Goal: Transaction & Acquisition: Purchase product/service

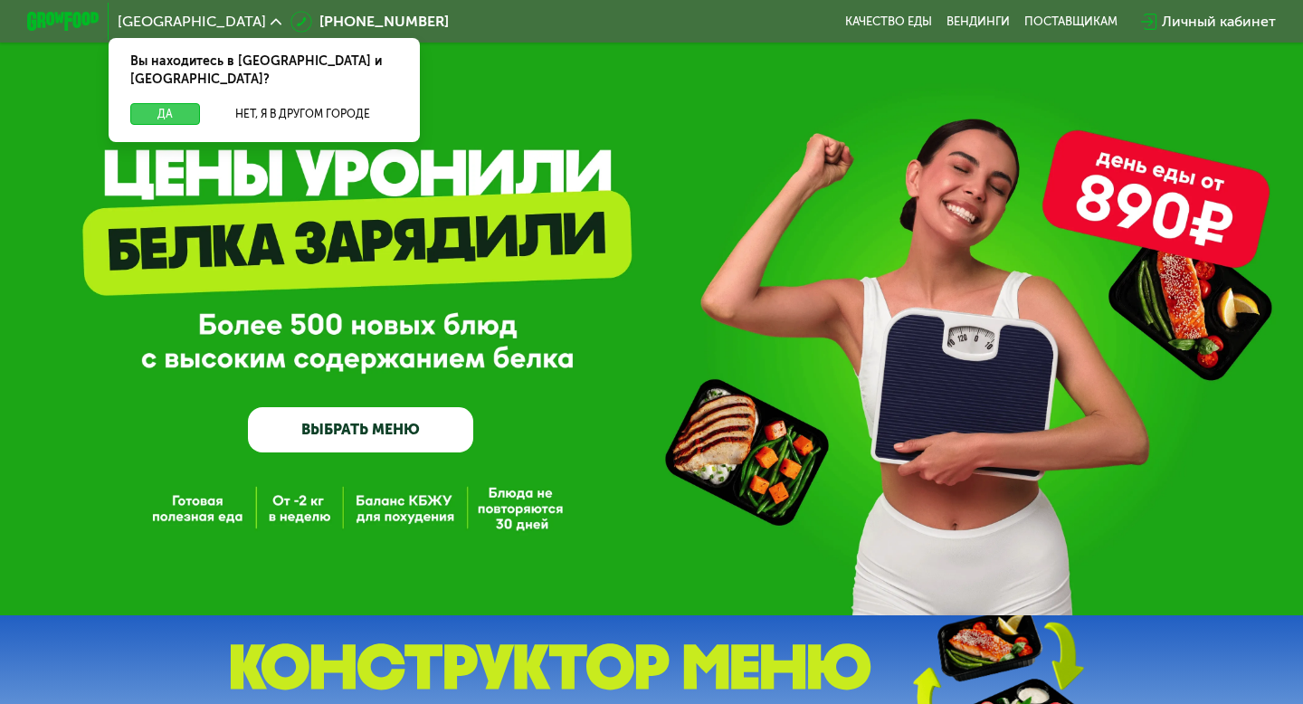
click at [152, 103] on button "Да" at bounding box center [165, 114] width 70 height 22
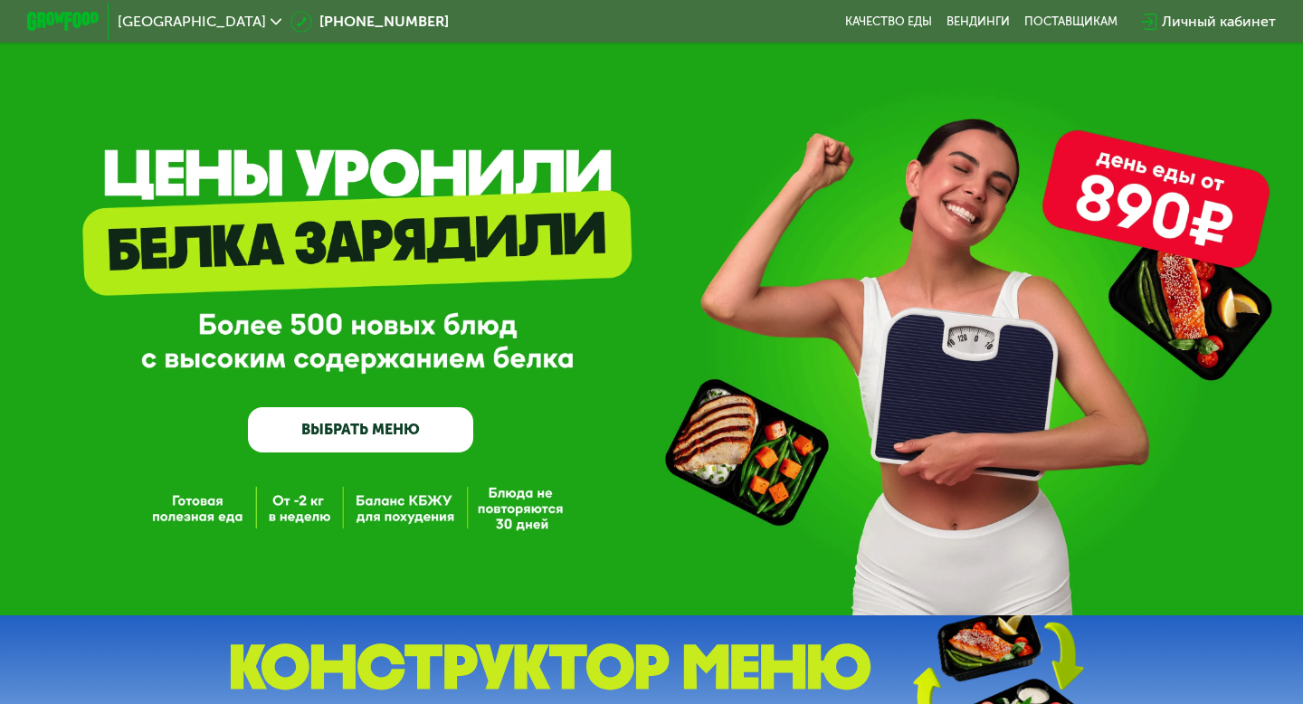
click at [89, 30] on img at bounding box center [63, 21] width 72 height 19
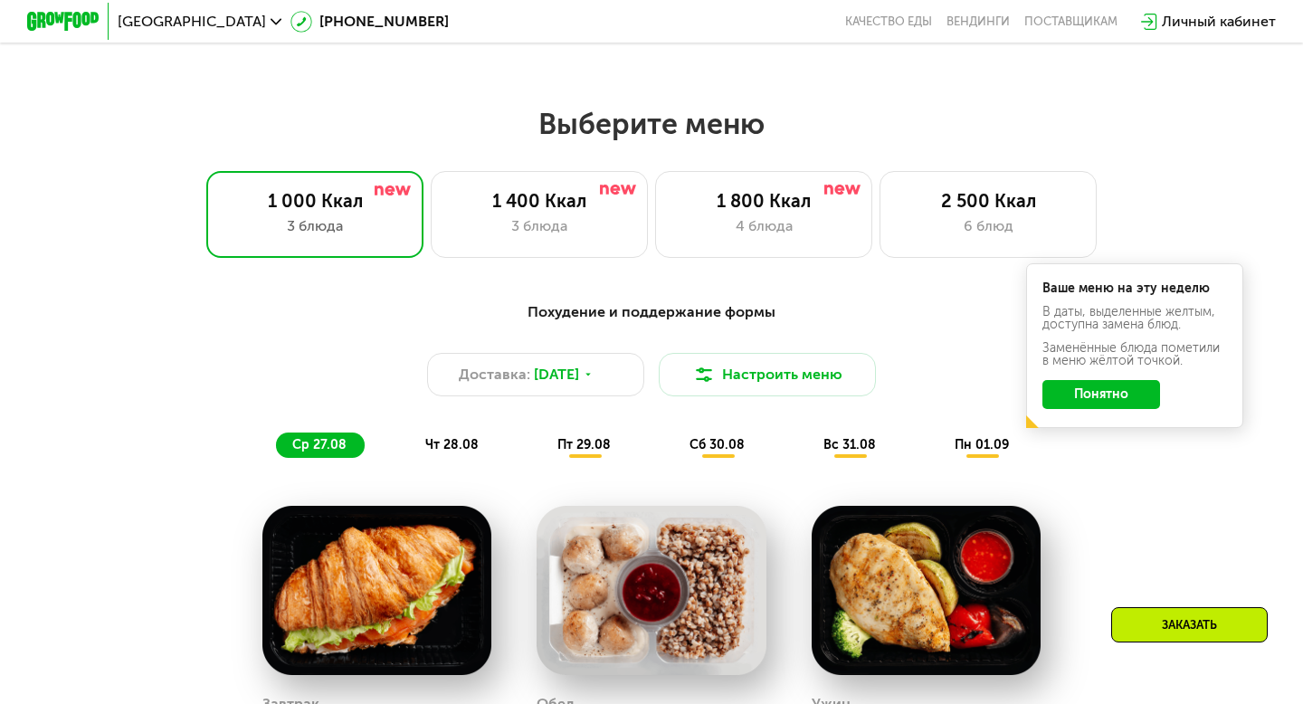
scroll to position [708, 0]
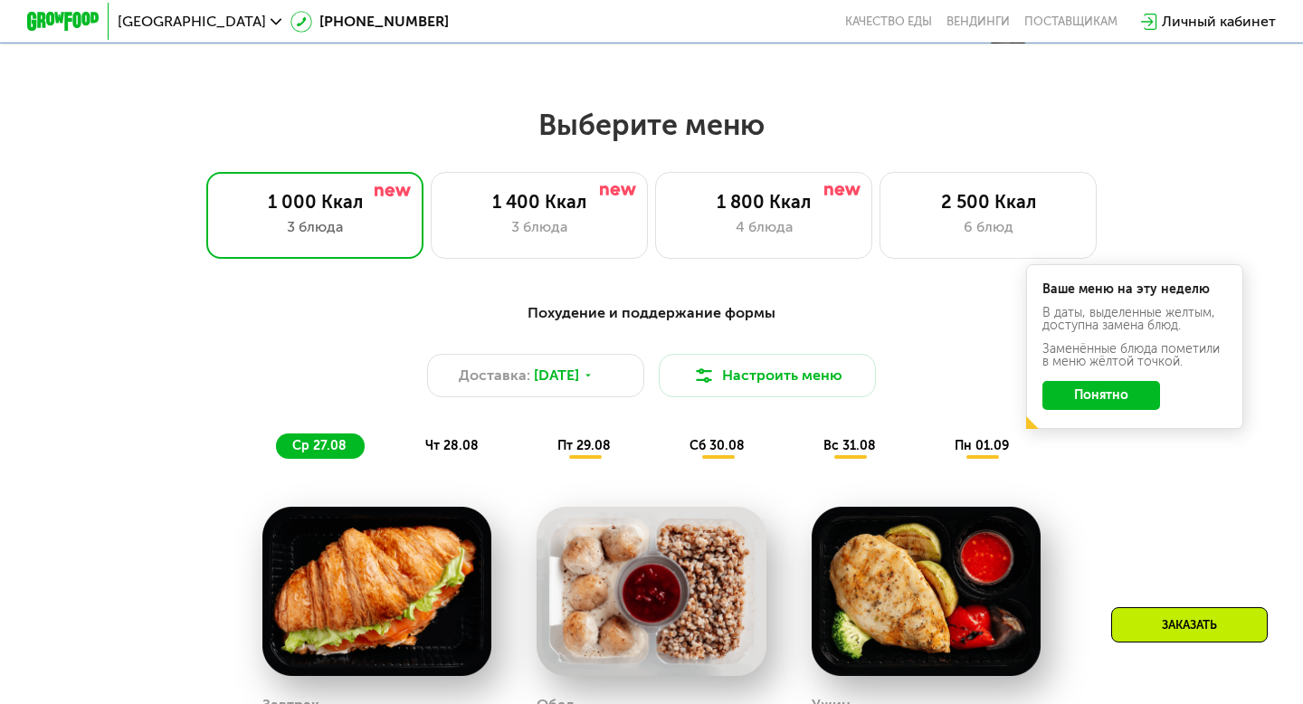
click at [489, 295] on div "Похудение и поддержание формы Доставка: 26 авг, вт Настроить меню ср 27.08 чт 2…" at bounding box center [651, 380] width 1093 height 178
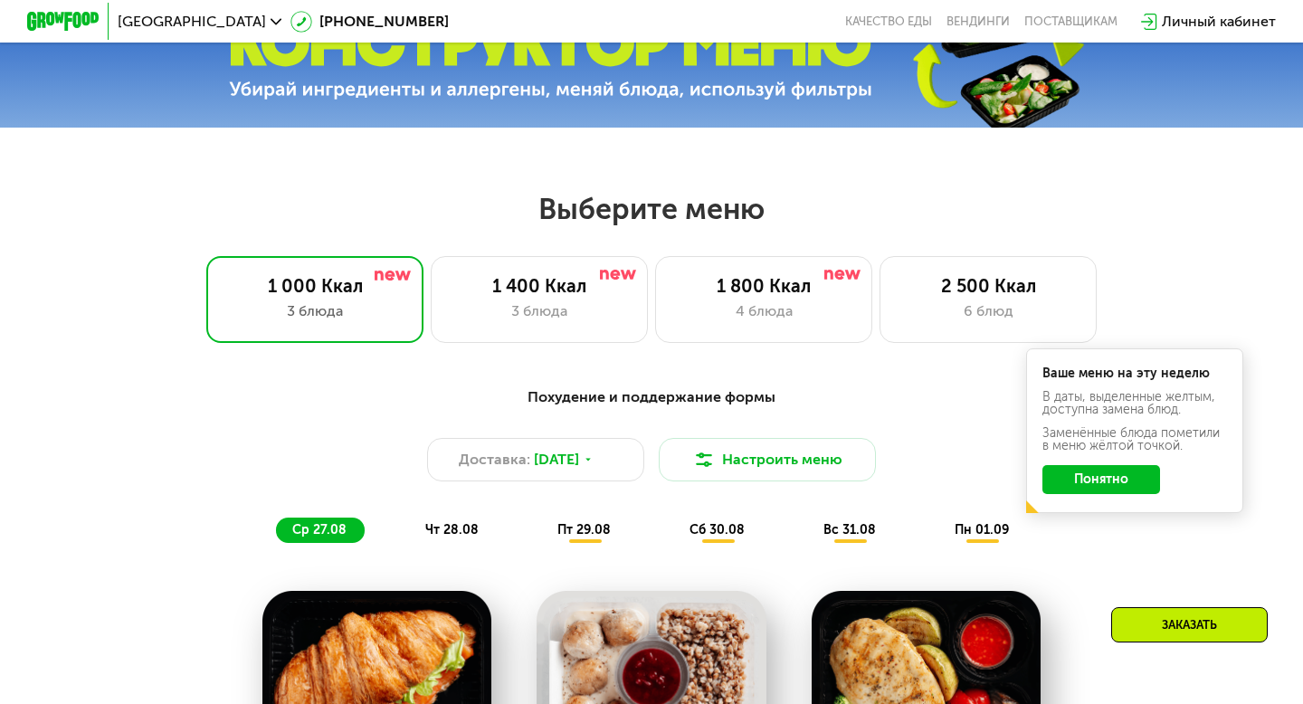
scroll to position [620, 0]
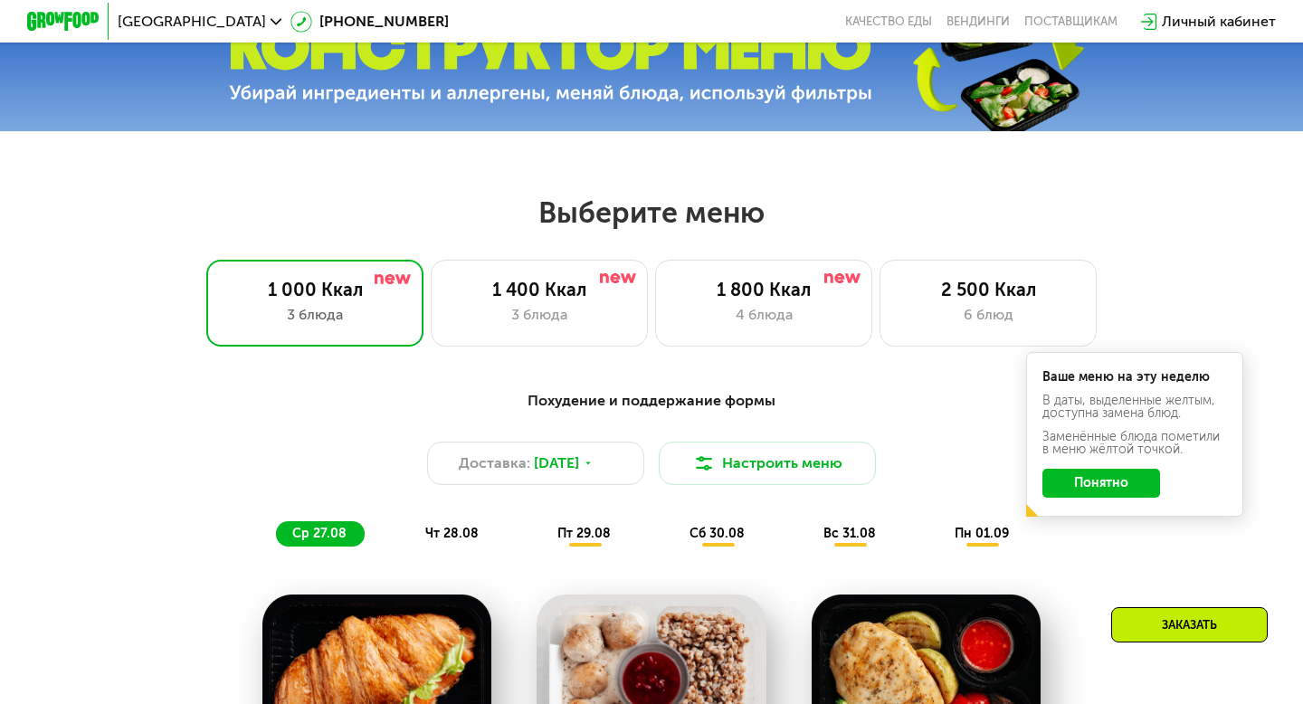
click at [1129, 484] on button "Понятно" at bounding box center [1102, 483] width 118 height 29
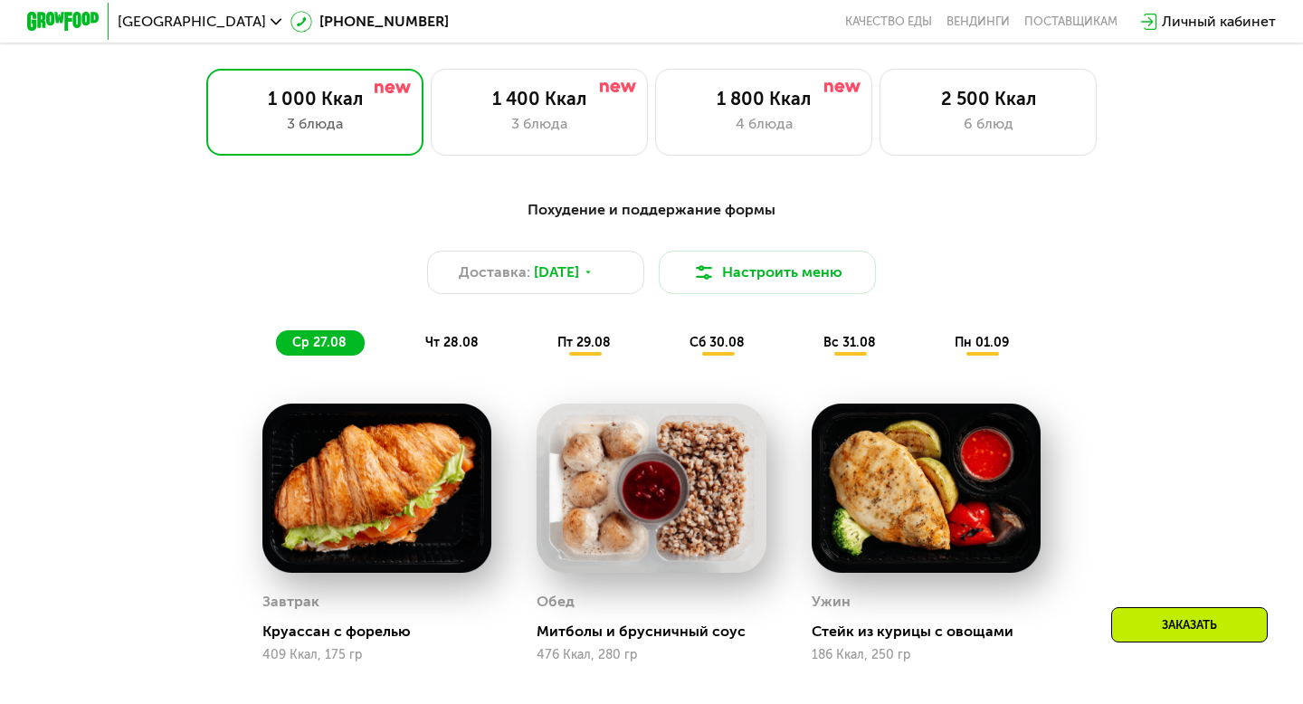
scroll to position [809, 0]
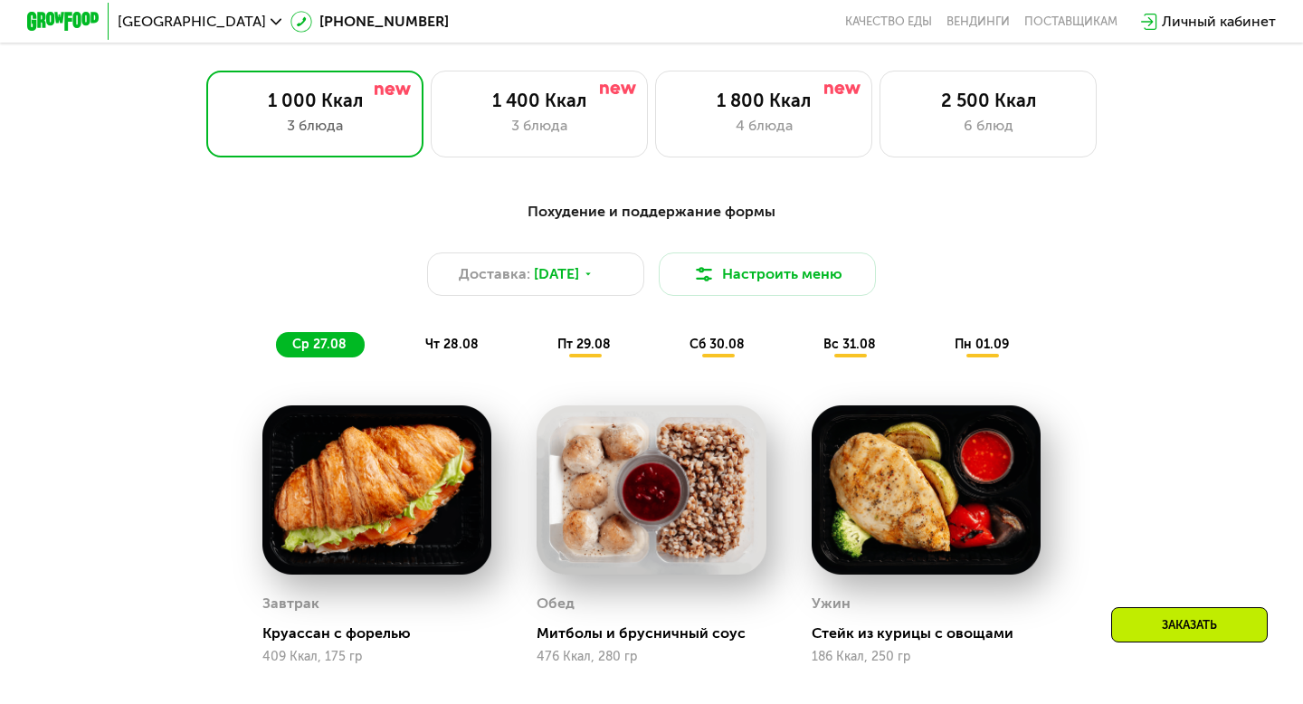
click at [465, 351] on span "чт 28.08" at bounding box center [451, 344] width 53 height 15
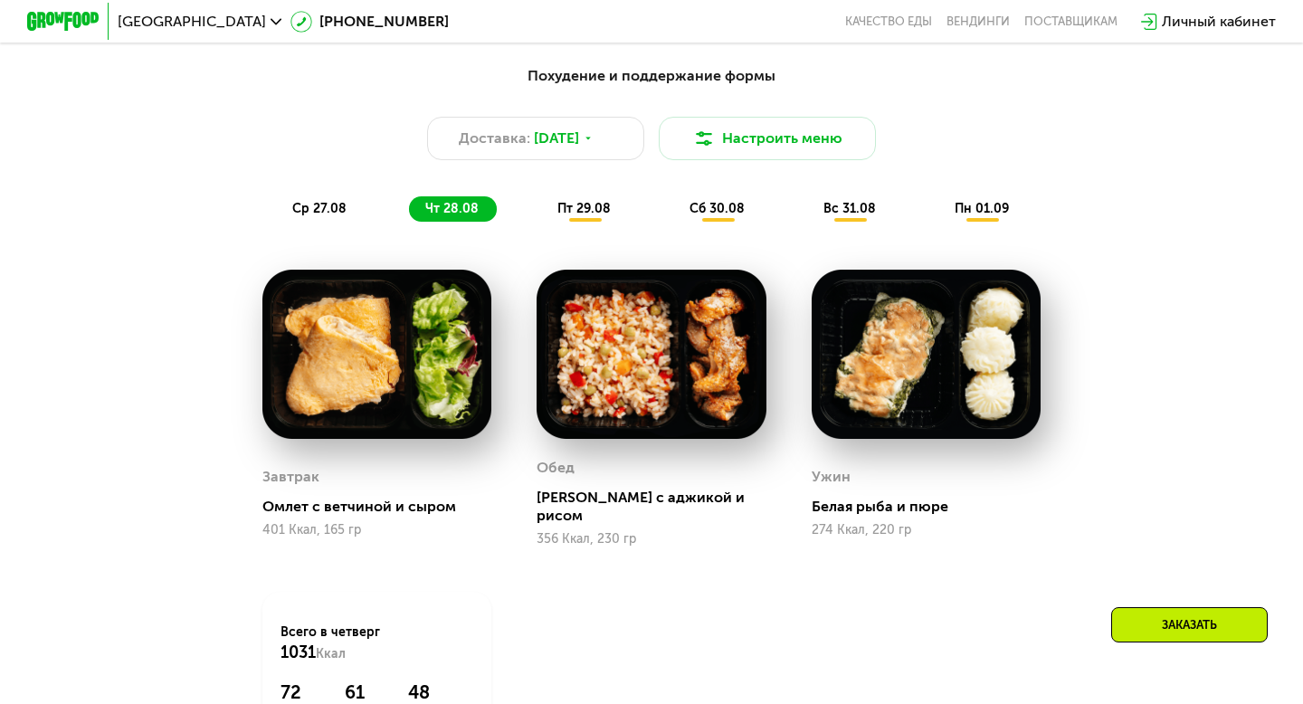
scroll to position [953, 0]
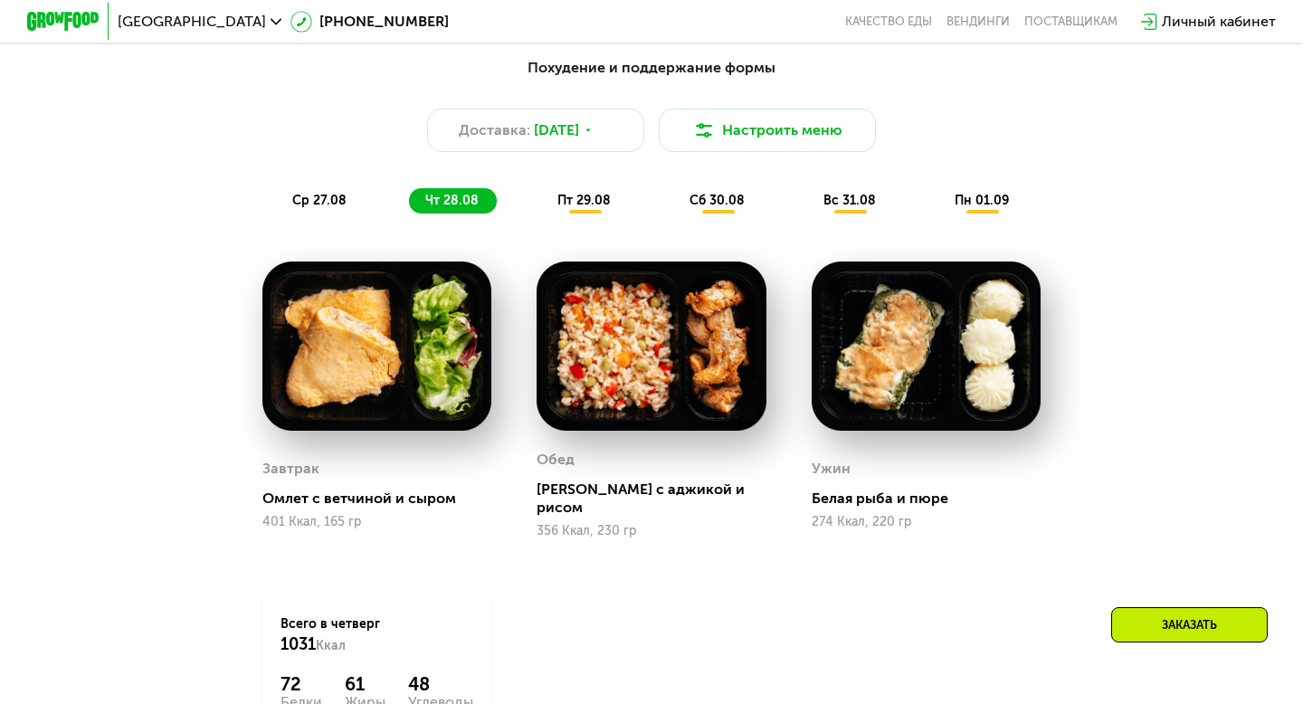
click at [598, 186] on div "Похудение и поддержание формы Доставка: [DATE] Настроить меню ср 27.08 чт 28.08…" at bounding box center [652, 135] width 1072 height 157
click at [589, 200] on span "пт 29.08" at bounding box center [584, 200] width 53 height 15
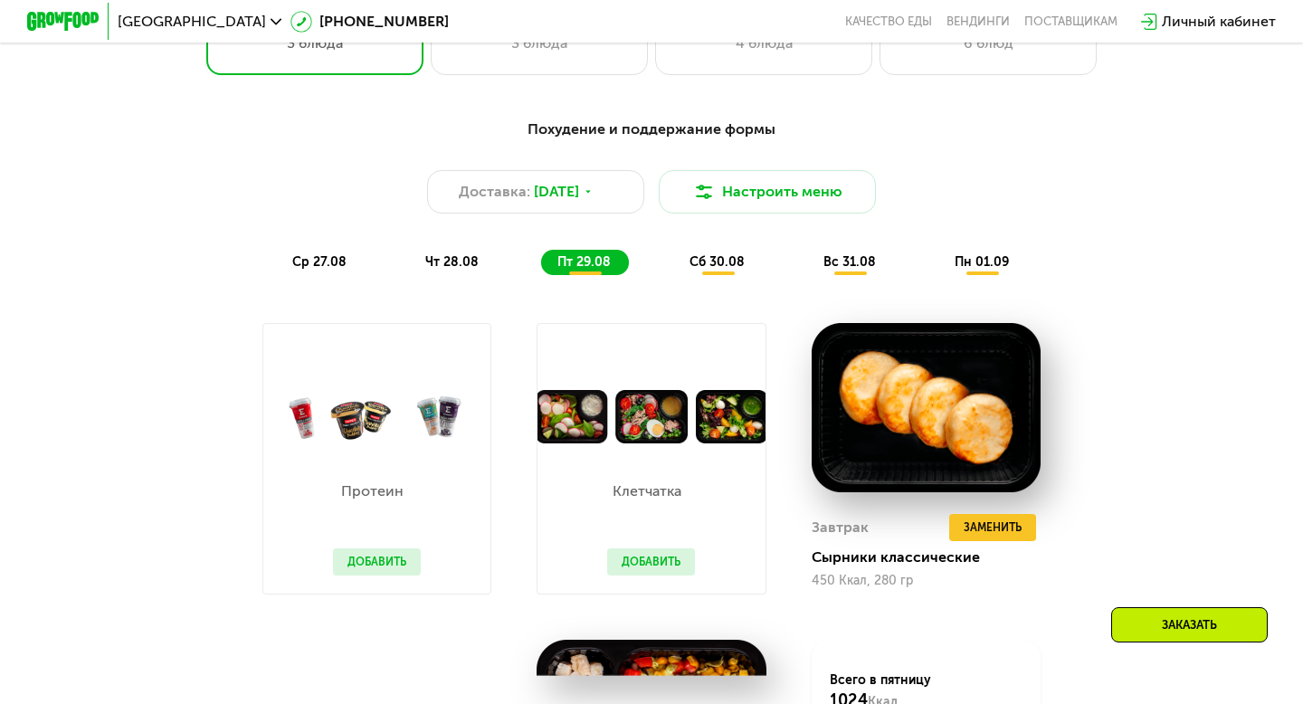
scroll to position [861, 0]
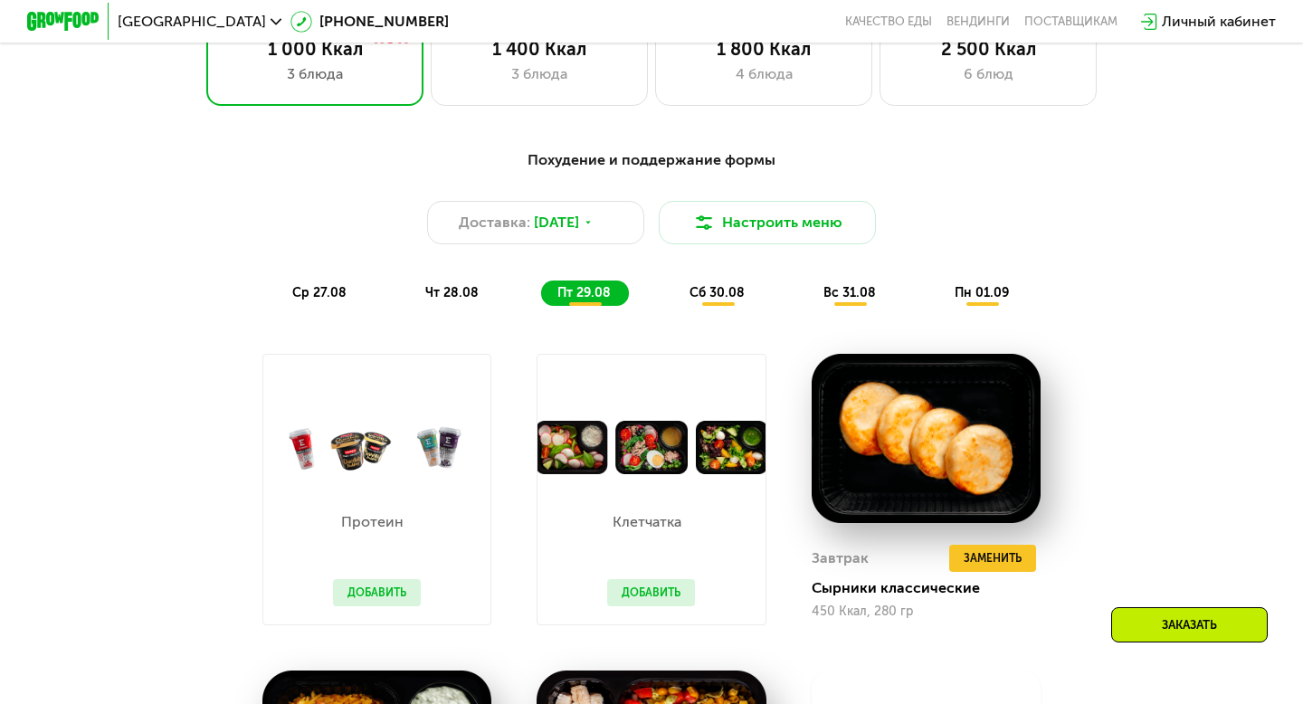
click at [807, 301] on div "сб 30.08" at bounding box center [850, 293] width 87 height 25
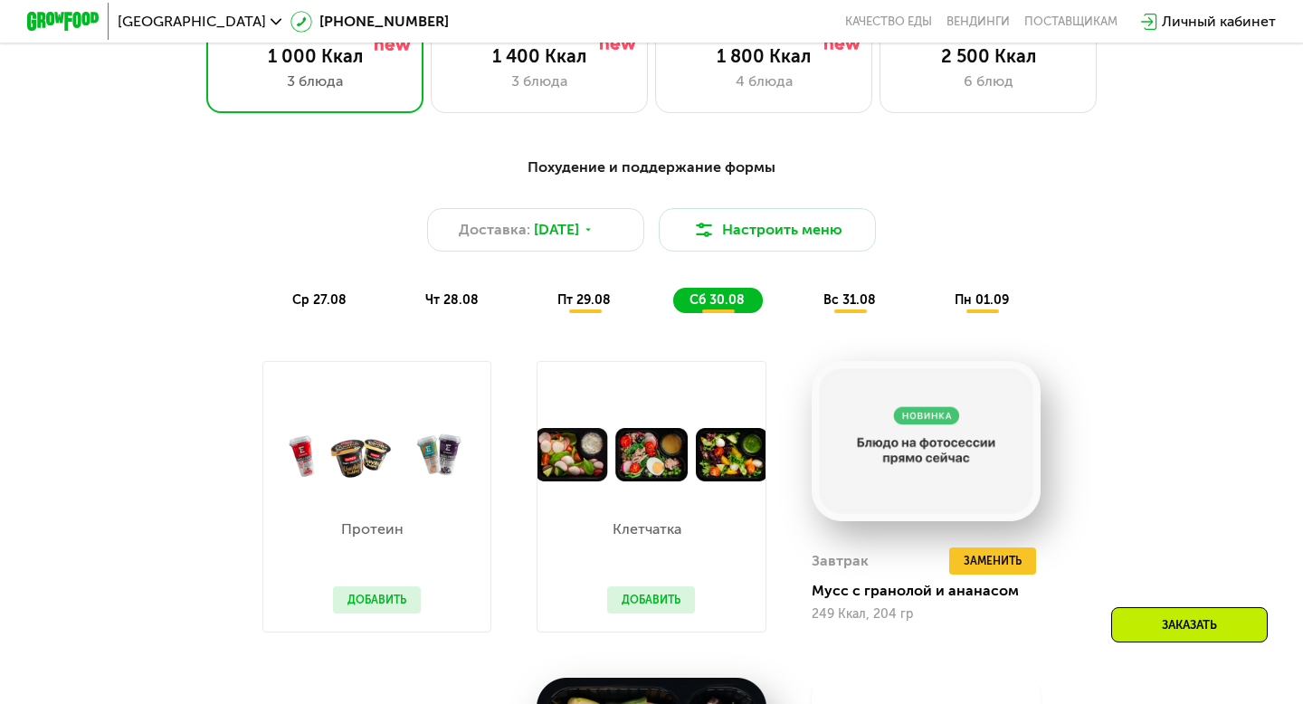
scroll to position [836, 0]
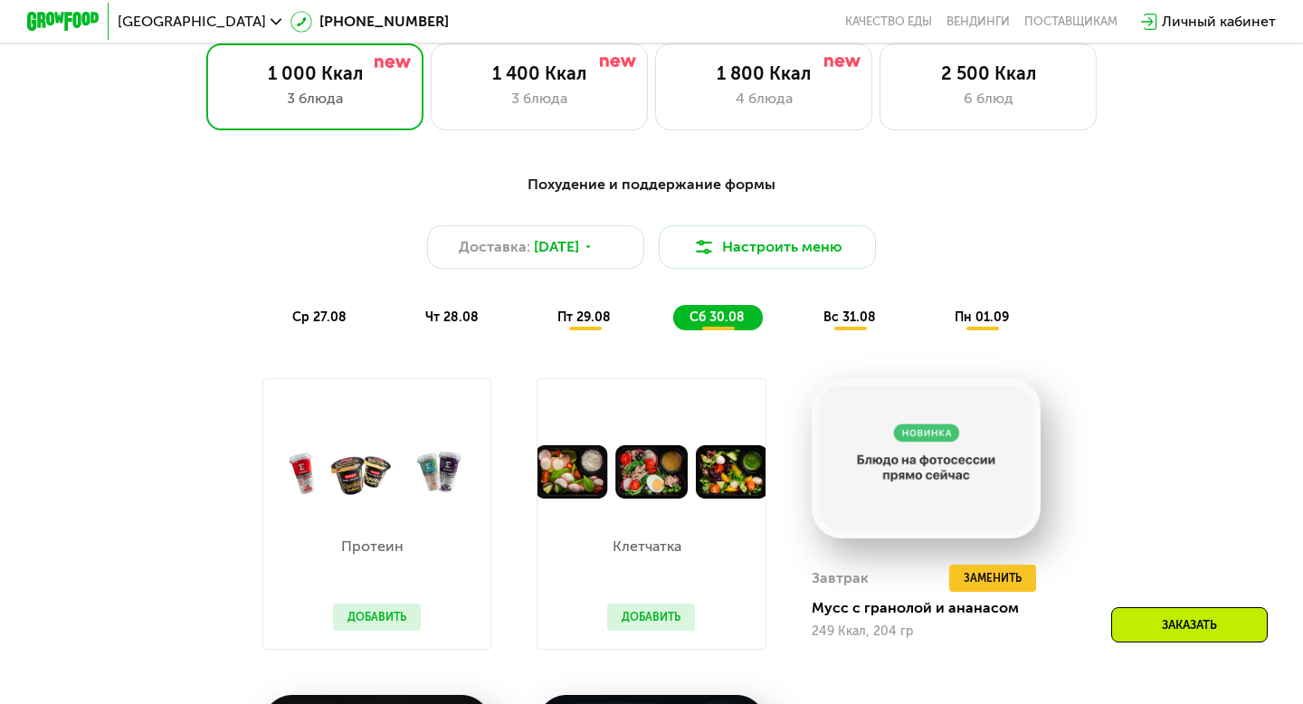
click at [835, 299] on div "Похудение и поддержание формы Доставка: [DATE] Настроить меню ср 27.08 чт 28.08…" at bounding box center [652, 252] width 1072 height 157
click at [835, 320] on span "вс 31.08" at bounding box center [850, 317] width 52 height 15
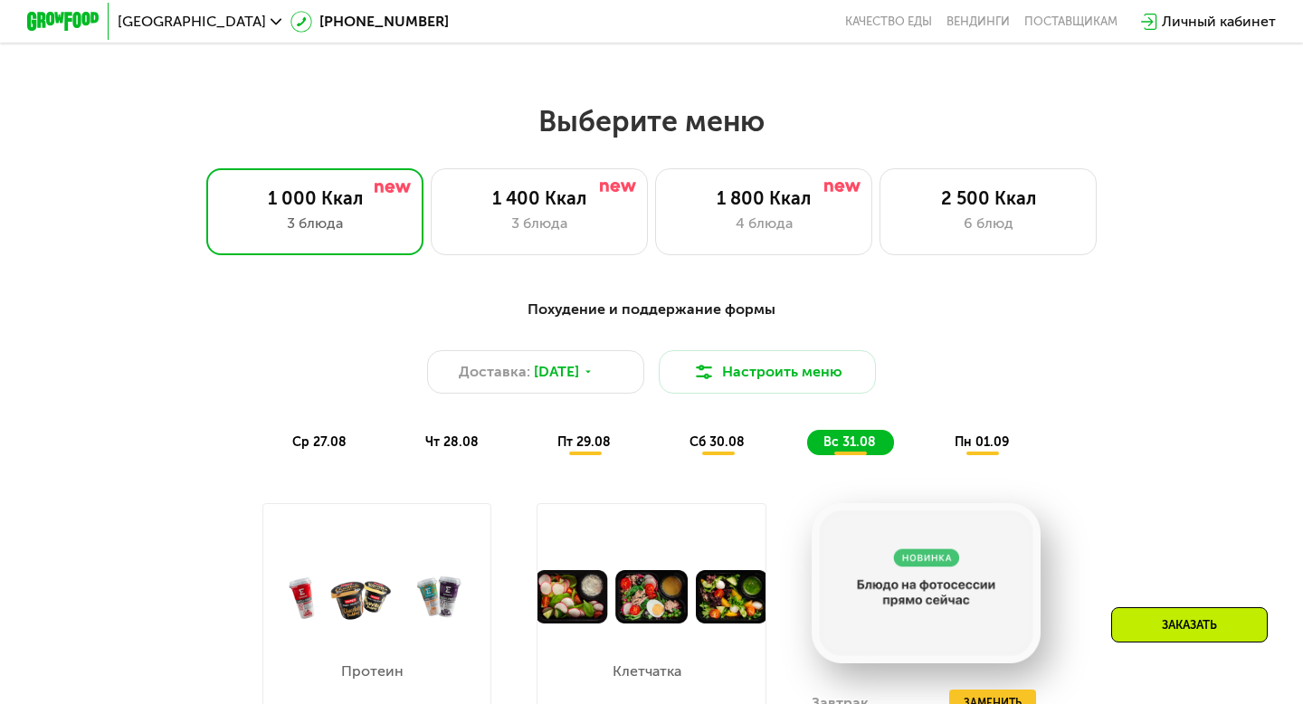
scroll to position [722, 0]
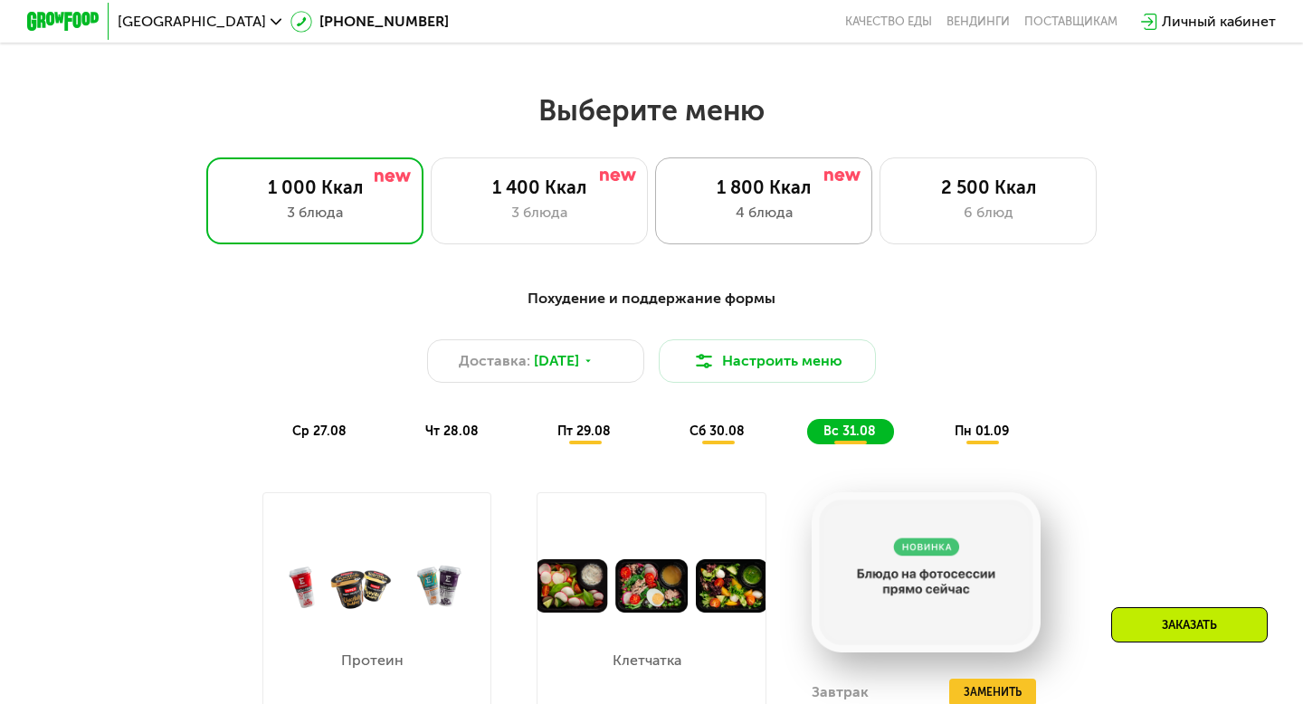
click at [826, 211] on div "4 блюда" at bounding box center [763, 213] width 179 height 22
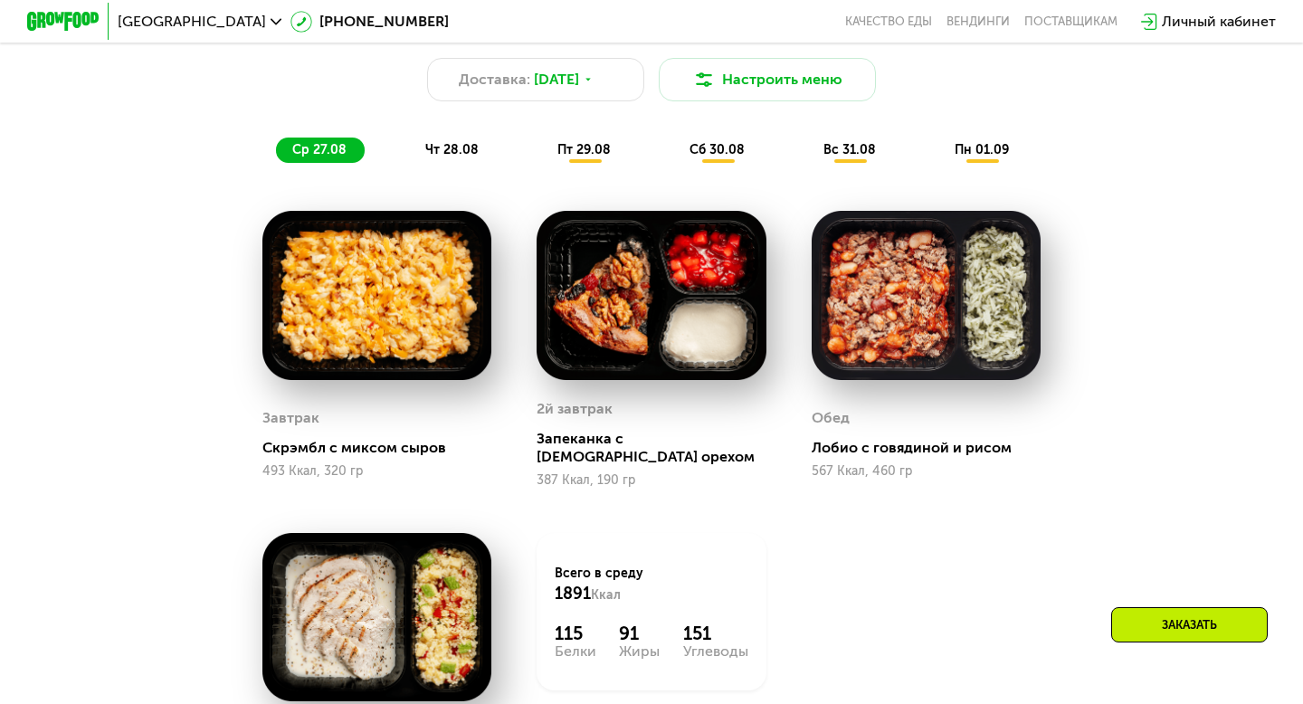
scroll to position [1002, 0]
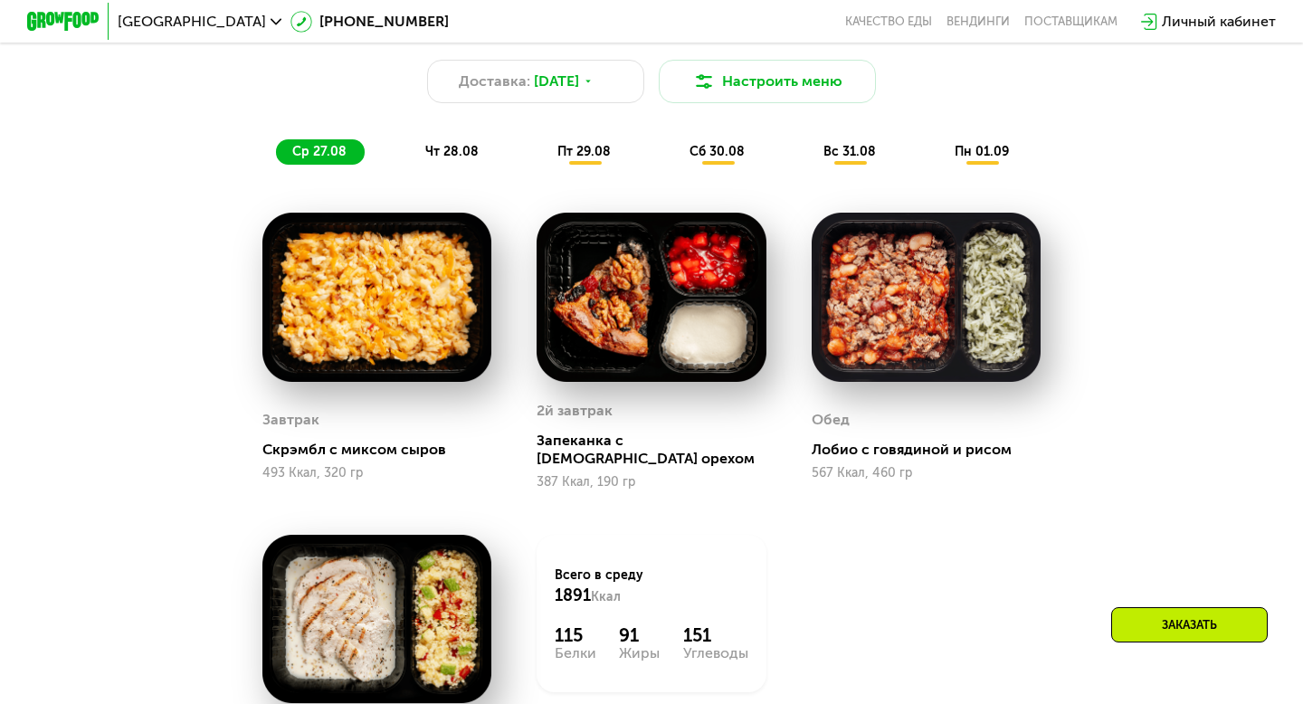
click at [459, 148] on span "чт 28.08" at bounding box center [451, 151] width 53 height 15
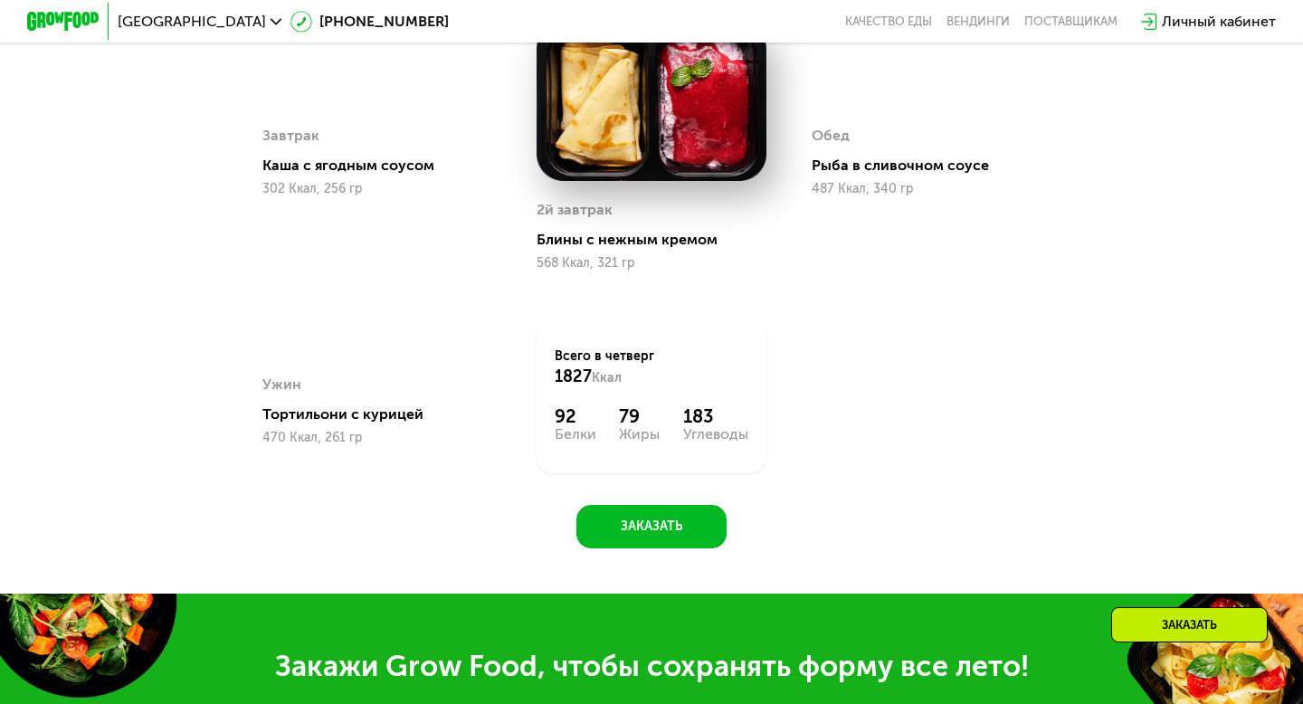
scroll to position [1197, 0]
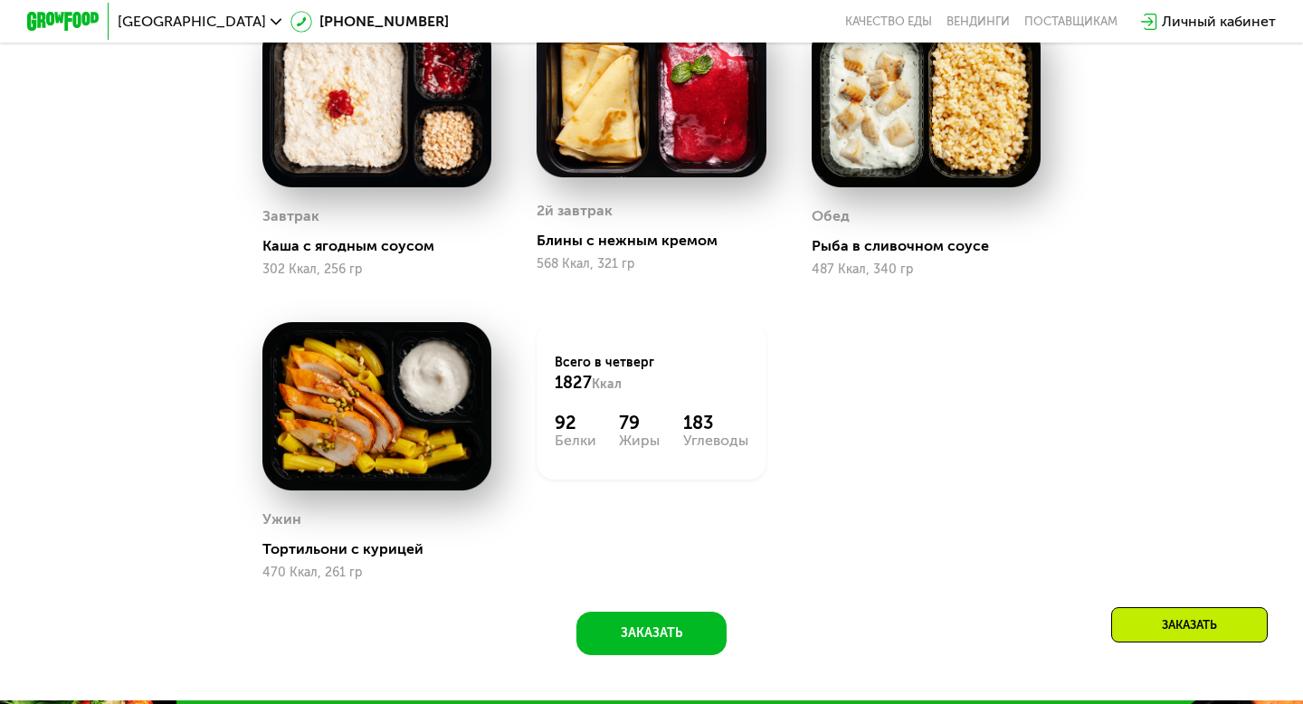
click at [732, 650] on div "Сбалансированное питание на каждый день Доставка: [DATE] Настроить меню ср 27.0…" at bounding box center [651, 229] width 1115 height 853
click at [703, 613] on button "Заказать" at bounding box center [652, 633] width 150 height 43
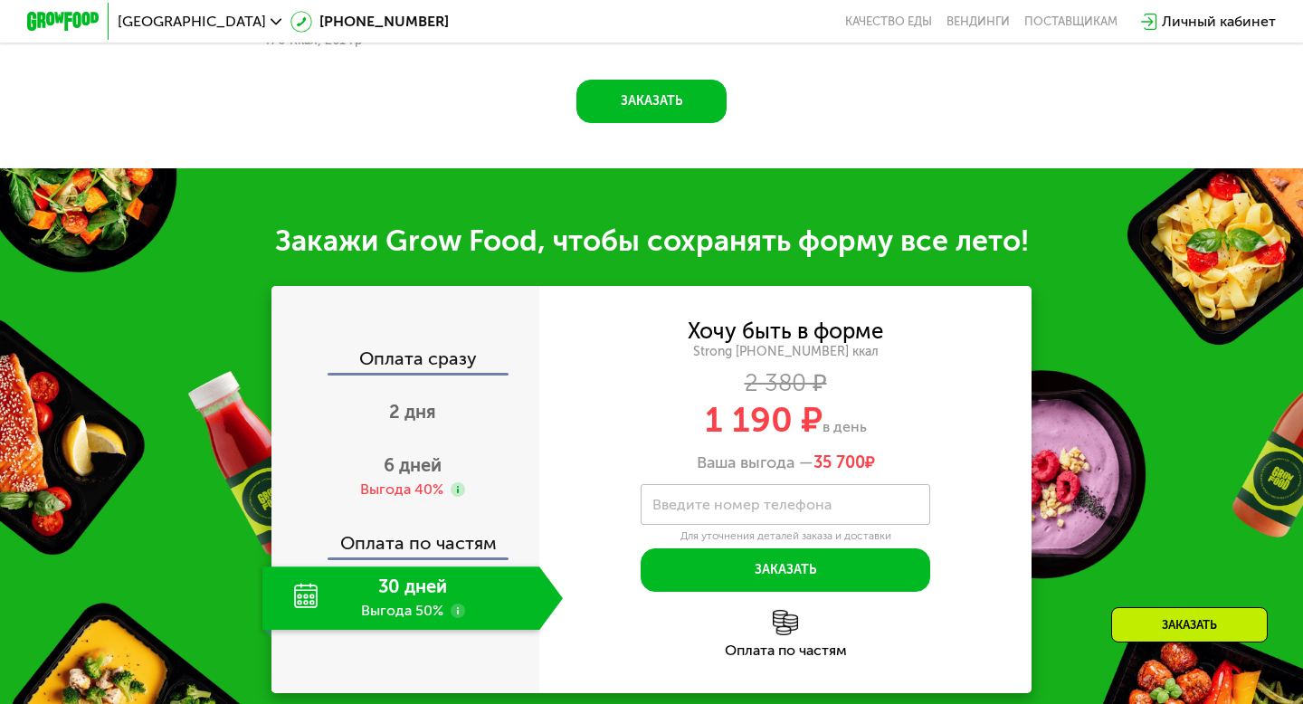
scroll to position [1896, 0]
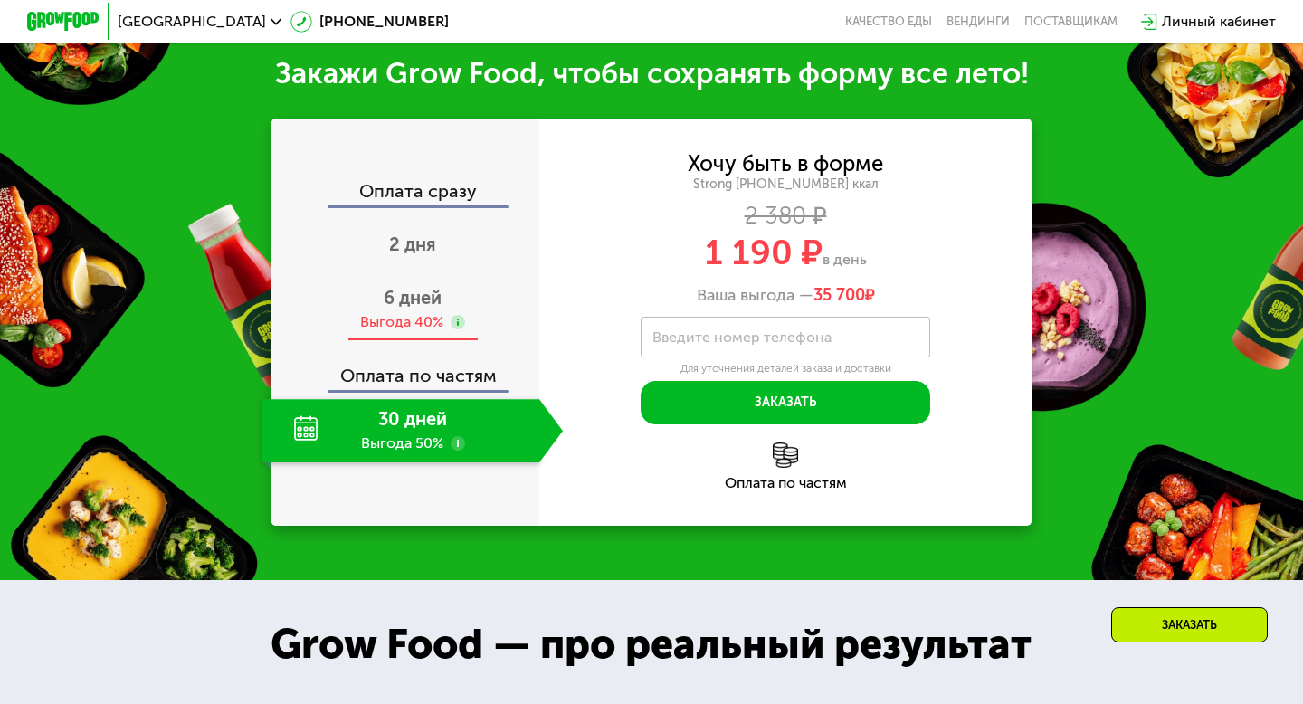
click at [416, 303] on span "6 дней" at bounding box center [413, 298] width 58 height 22
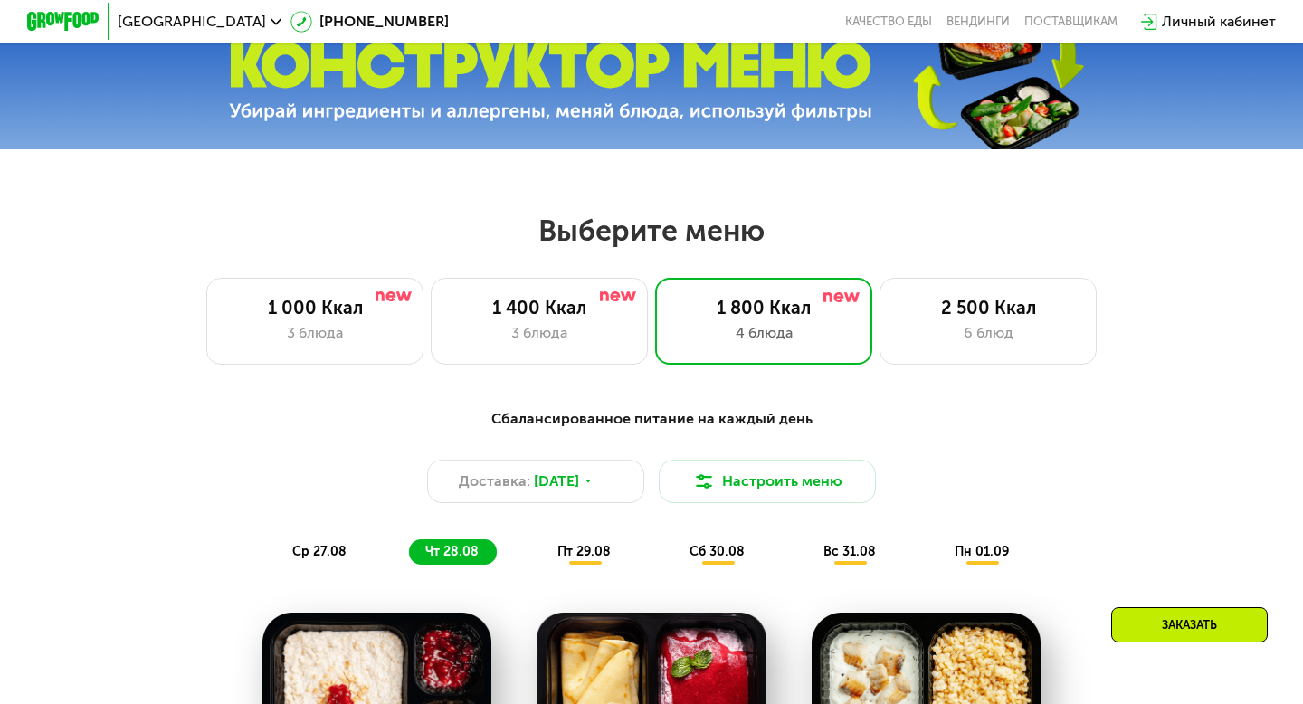
scroll to position [600, 0]
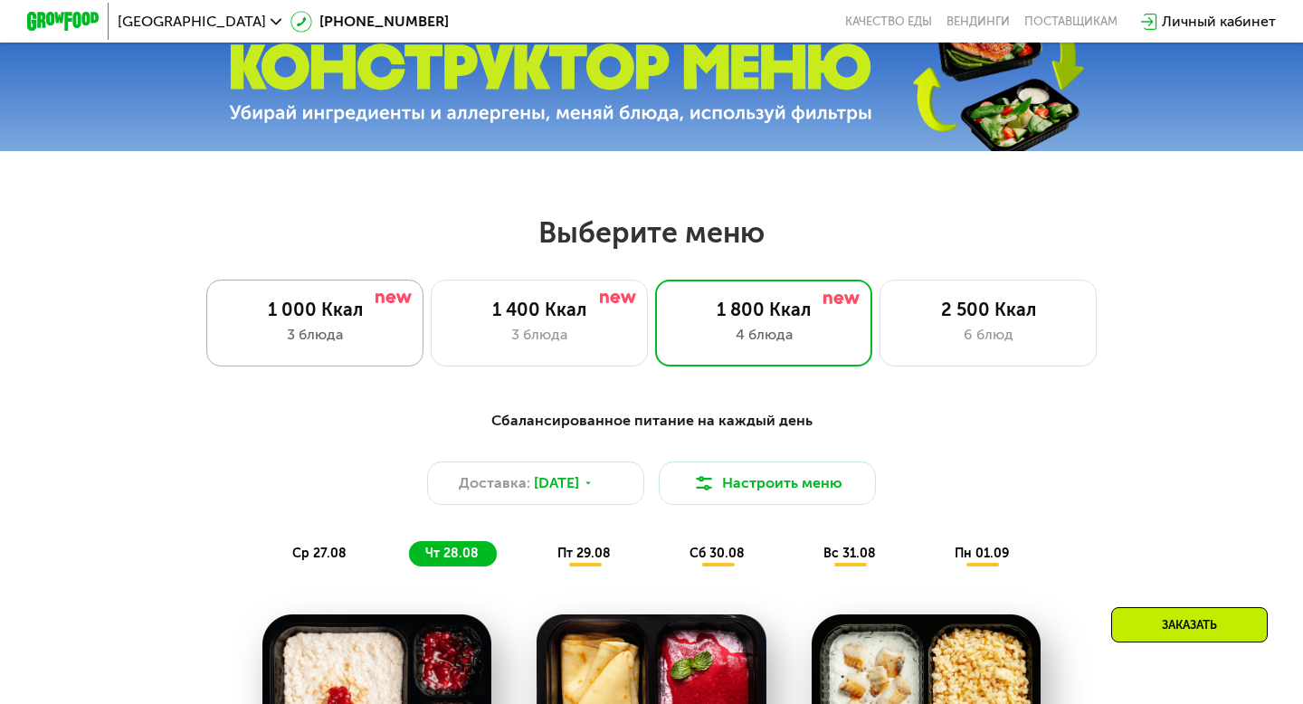
click at [431, 322] on div "1 000 Ккал 3 блюда" at bounding box center [539, 323] width 217 height 87
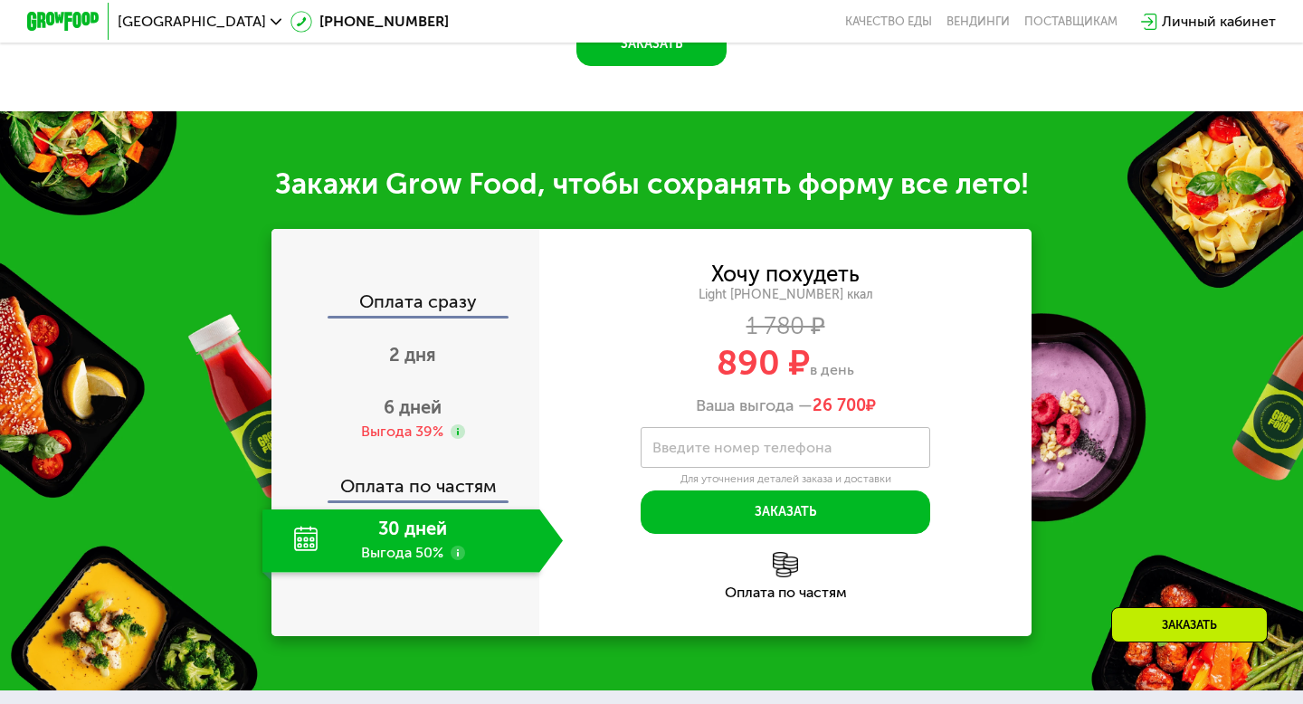
scroll to position [1686, 0]
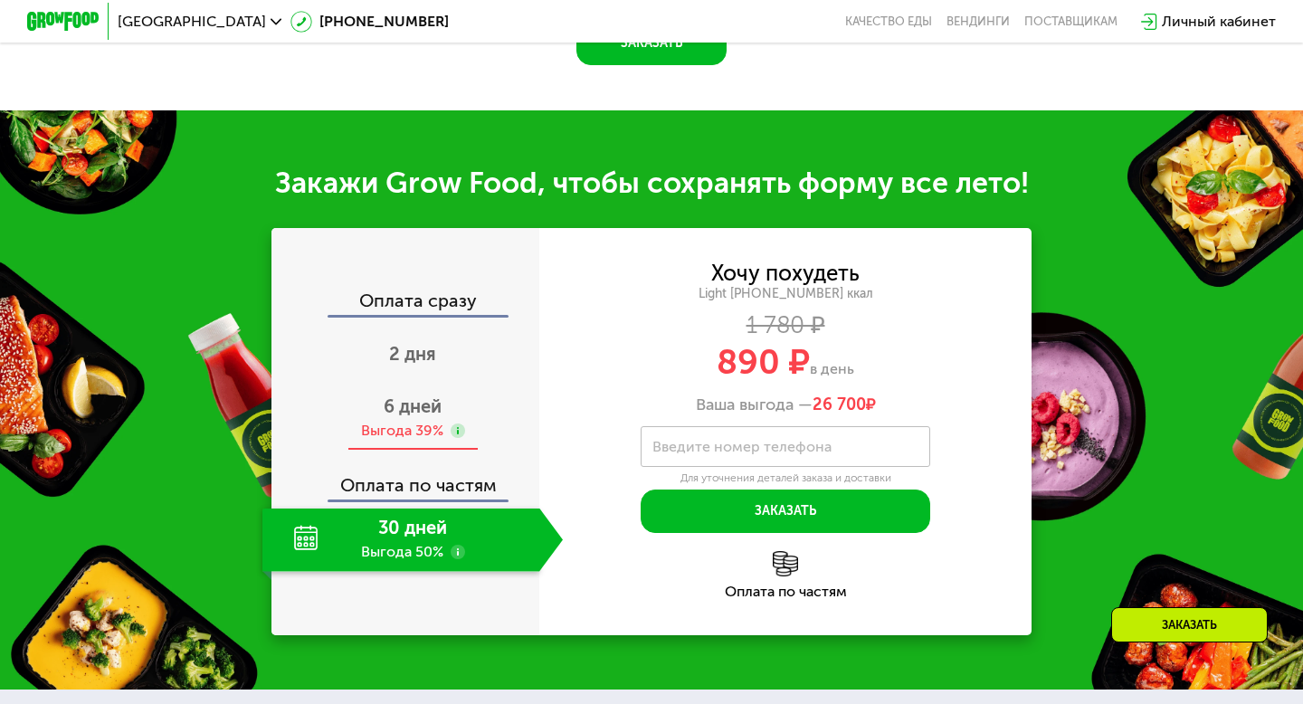
click at [455, 403] on div "6 дней Выгода 39%" at bounding box center [412, 418] width 301 height 63
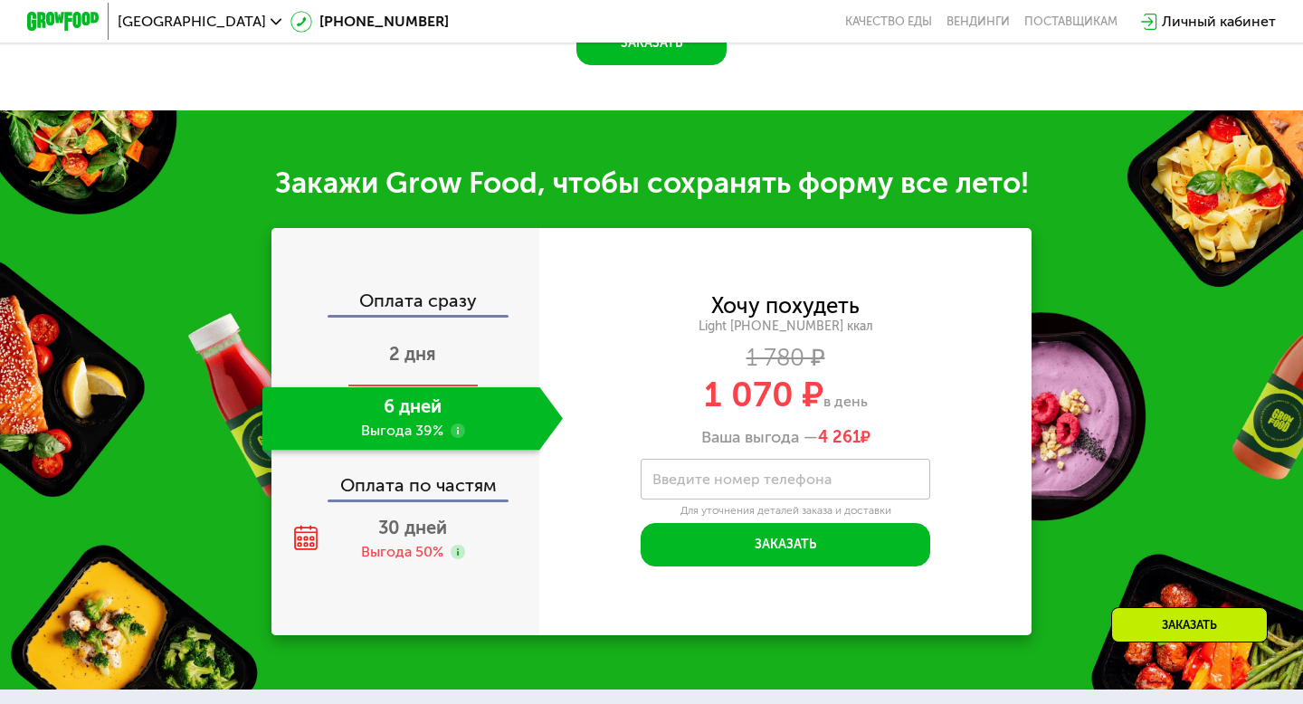
click at [436, 351] on div "2 дня" at bounding box center [412, 355] width 301 height 63
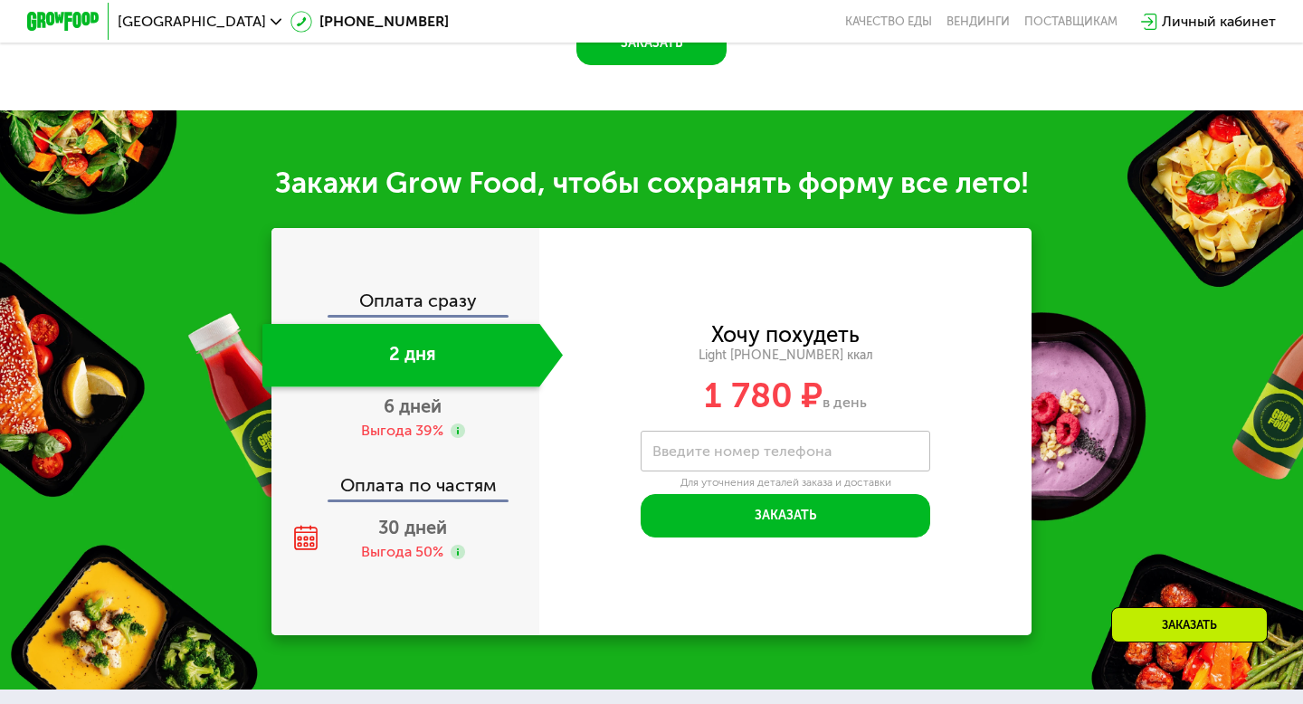
click at [428, 279] on div "Оплата сразу 2 дня 6 дней Выгода 39% Оплата по частям 30 дней Выгода 50%" at bounding box center [406, 431] width 268 height 407
click at [428, 298] on div "Оплата сразу" at bounding box center [406, 303] width 266 height 24
click at [412, 510] on div "30 дней Выгода 50%" at bounding box center [412, 540] width 301 height 63
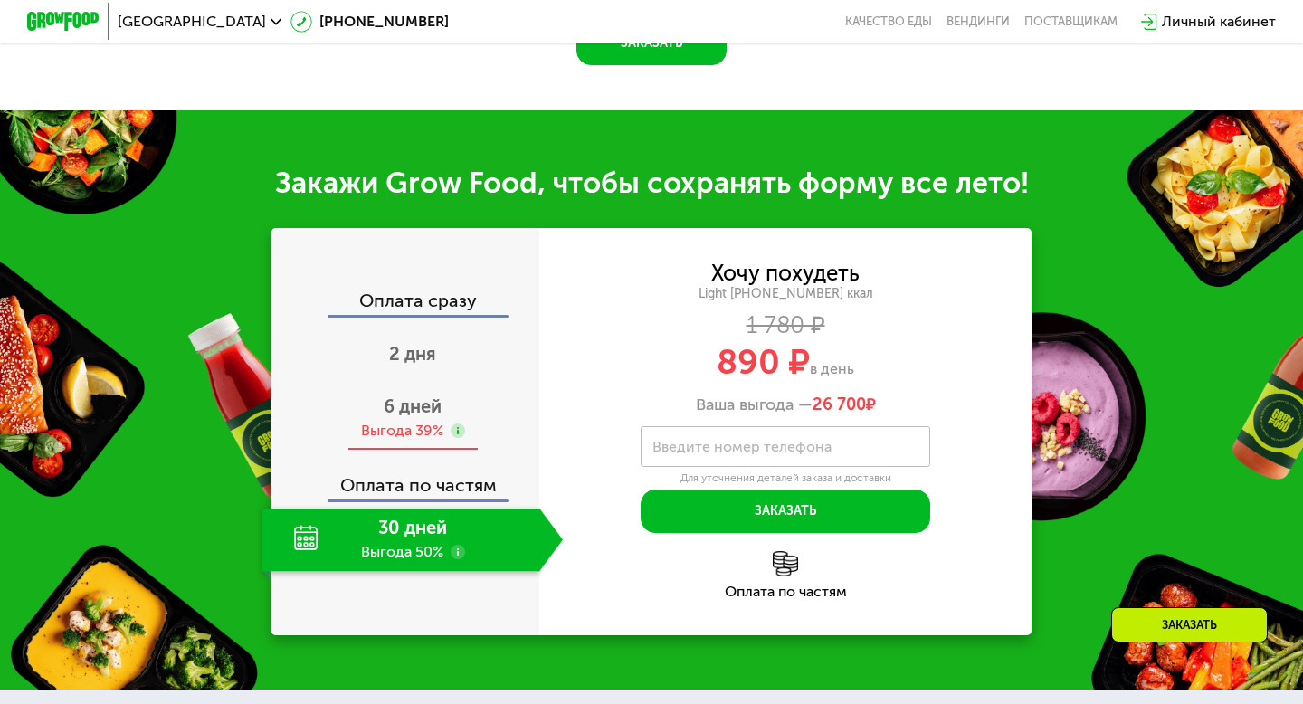
click at [401, 403] on span "6 дней" at bounding box center [413, 407] width 58 height 22
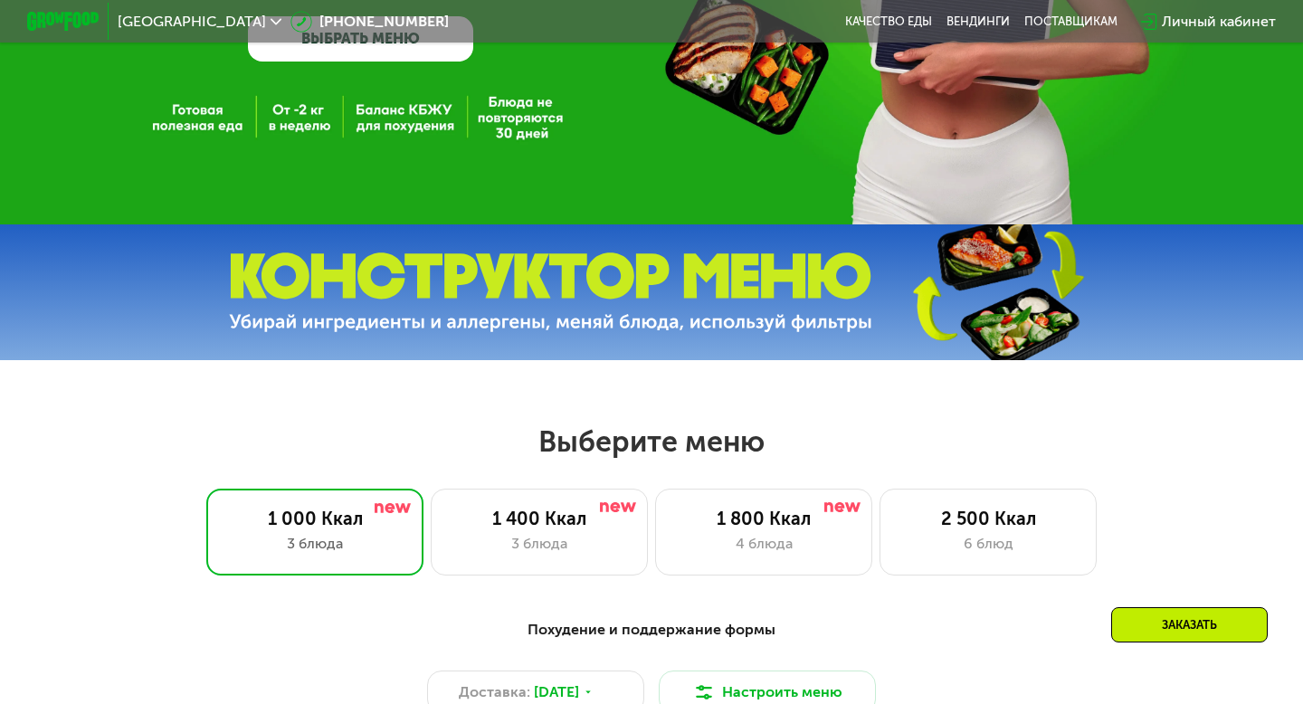
scroll to position [386, 0]
